Goal: Find specific page/section: Find specific page/section

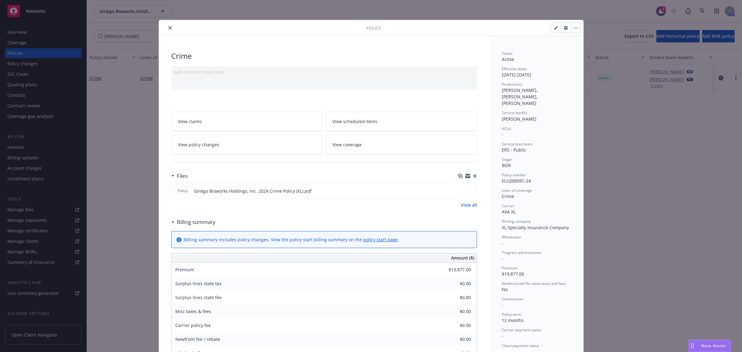
click at [168, 30] on icon "close" at bounding box center [170, 28] width 4 height 4
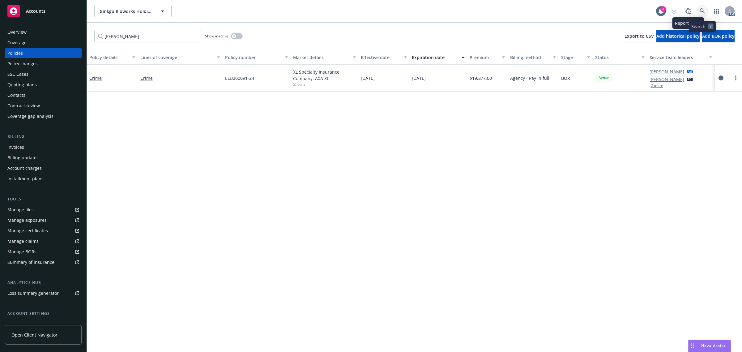
click at [698, 10] on link at bounding box center [703, 11] width 12 height 12
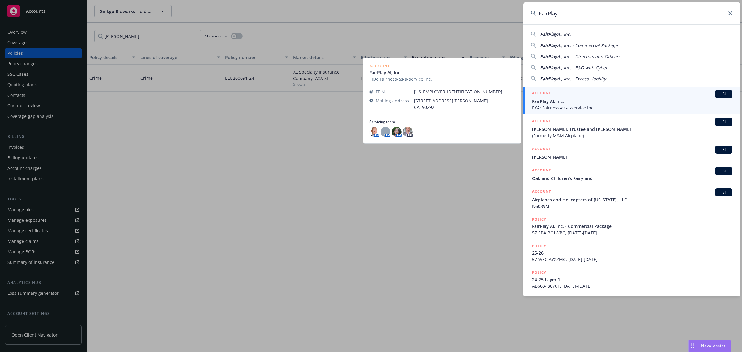
type input "FairPlay"
click at [568, 100] on span "FairPlay AI, Inc." at bounding box center [632, 101] width 200 height 6
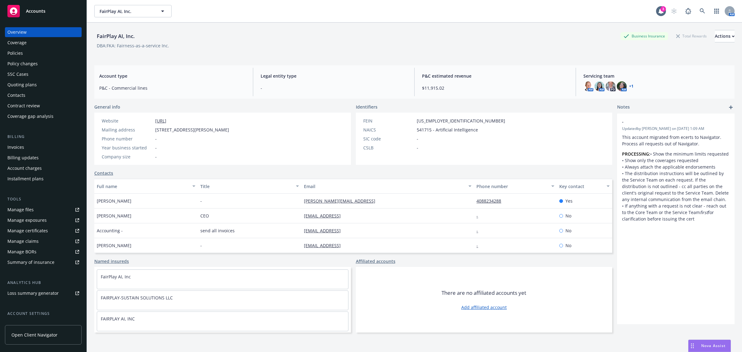
click at [35, 46] on div "Coverage" at bounding box center [43, 43] width 72 height 10
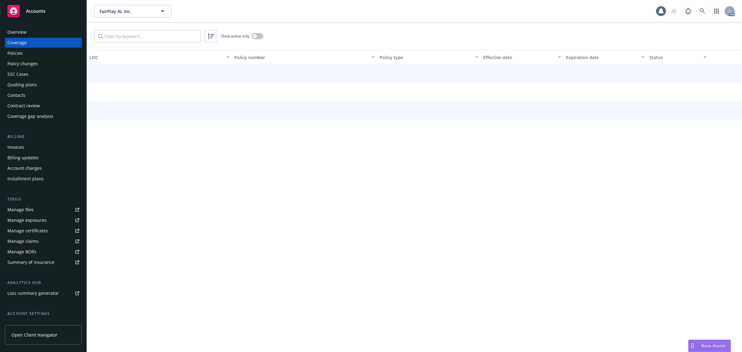
click at [33, 53] on div "Policies" at bounding box center [43, 53] width 72 height 10
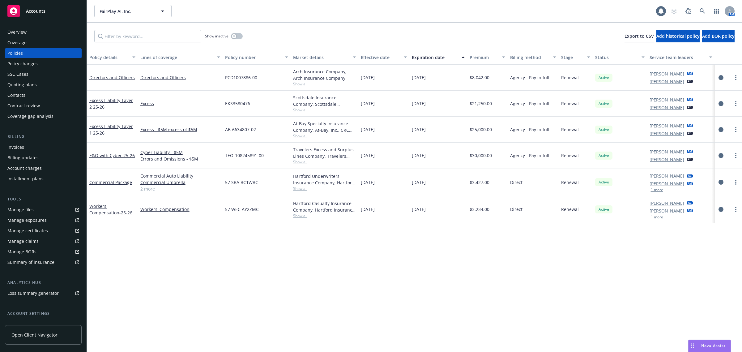
click at [267, 27] on div "Show inactive Export to CSV Add historical policy Add BOR policy" at bounding box center [414, 36] width 655 height 27
click at [260, 255] on div "Policy details Lines of coverage Policy number Market details Effective date Ex…" at bounding box center [414, 201] width 655 height 302
click at [36, 146] on div "Invoices" at bounding box center [43, 147] width 72 height 10
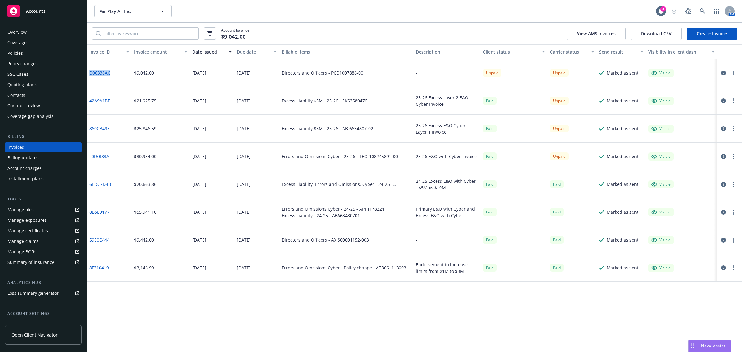
drag, startPoint x: 114, startPoint y: 73, endPoint x: 90, endPoint y: 73, distance: 24.1
click at [90, 73] on div "D06338AC" at bounding box center [109, 73] width 45 height 28
copy link "D06338AC"
